Goal: Go to known website: Access a specific website the user already knows

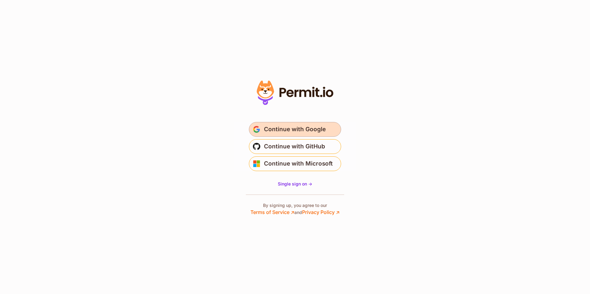
click at [302, 128] on span "Continue with Google" at bounding box center [295, 130] width 62 height 10
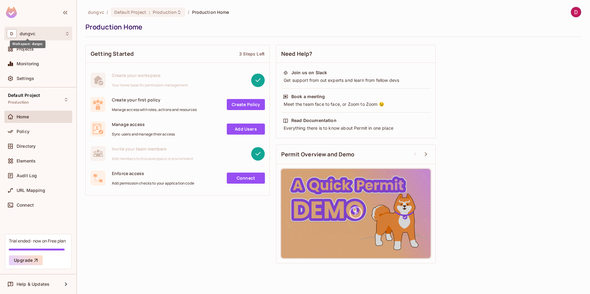
click at [28, 33] on span "dungvc" at bounding box center [28, 33] width 16 height 5
click at [179, 233] on div at bounding box center [295, 147] width 590 height 294
click at [578, 11] on img at bounding box center [576, 12] width 10 height 10
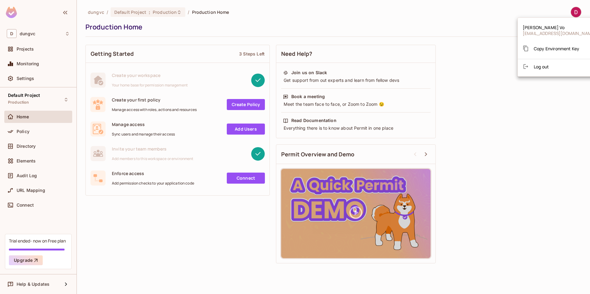
click at [33, 34] on div at bounding box center [295, 147] width 590 height 294
click at [23, 33] on span "dungvc" at bounding box center [28, 33] width 16 height 5
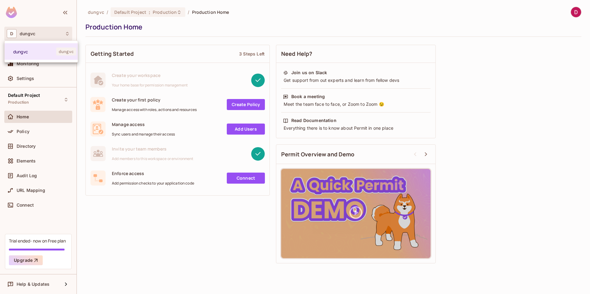
click at [171, 258] on div at bounding box center [295, 147] width 590 height 294
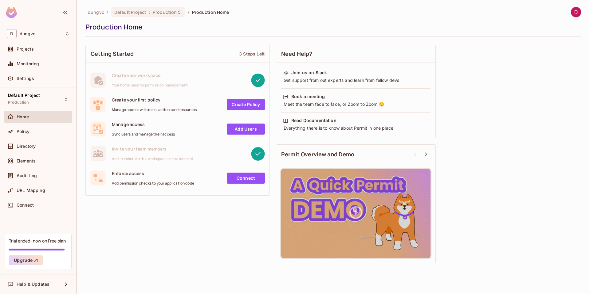
click at [579, 12] on img at bounding box center [576, 12] width 10 height 10
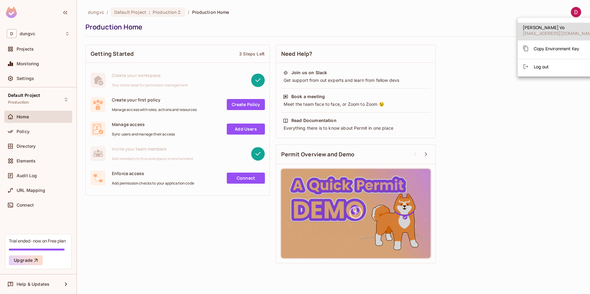
click at [549, 155] on div at bounding box center [295, 147] width 590 height 294
